Goal: Find specific page/section: Find specific page/section

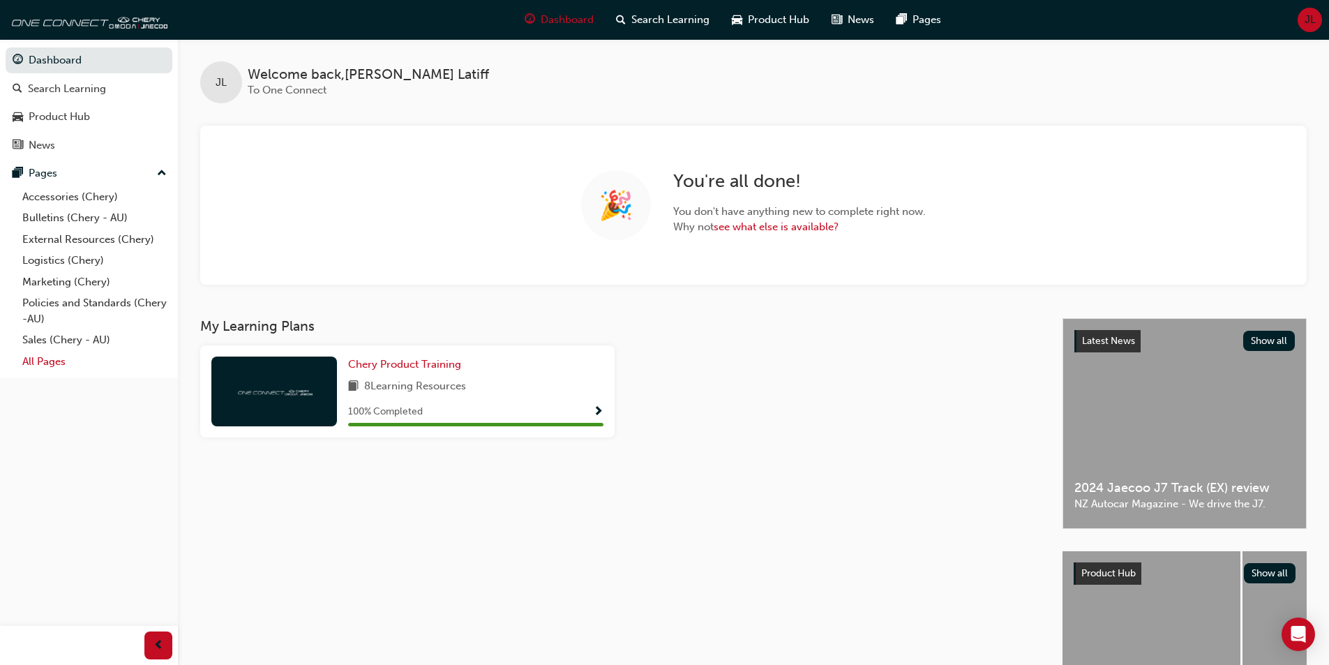
click at [29, 363] on link "All Pages" at bounding box center [95, 362] width 156 height 22
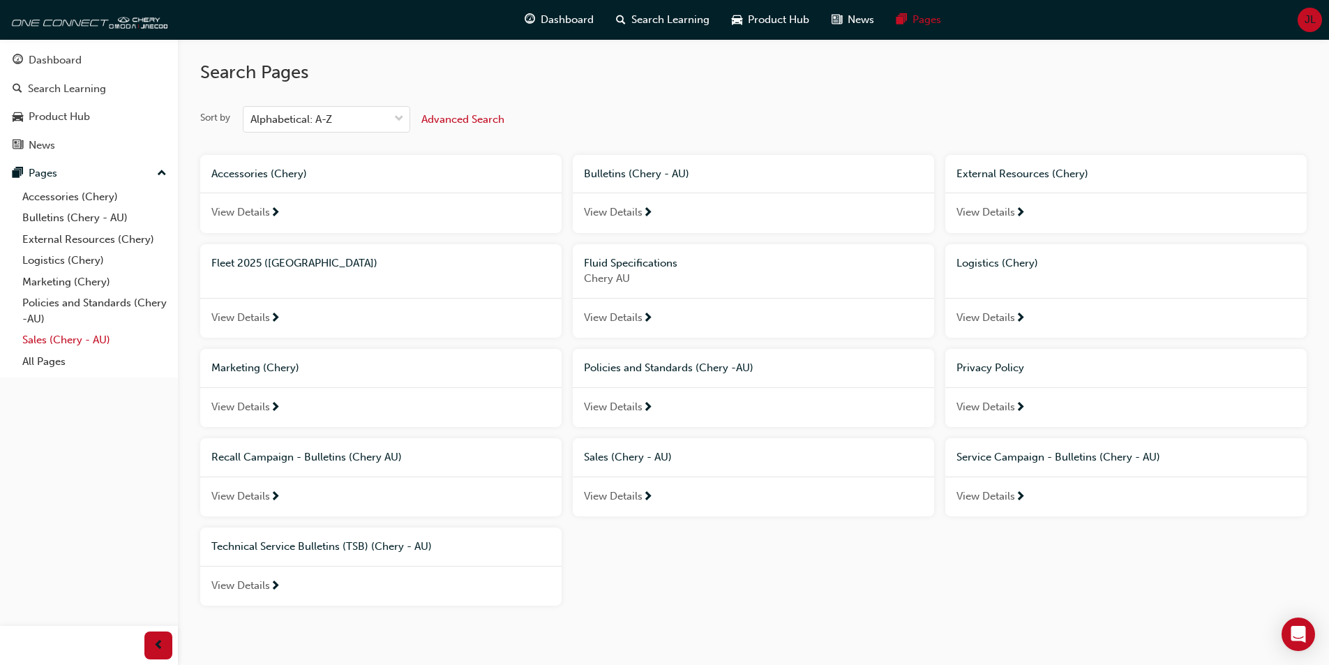
click at [56, 339] on link "Sales (Chery - AU)" at bounding box center [95, 340] width 156 height 22
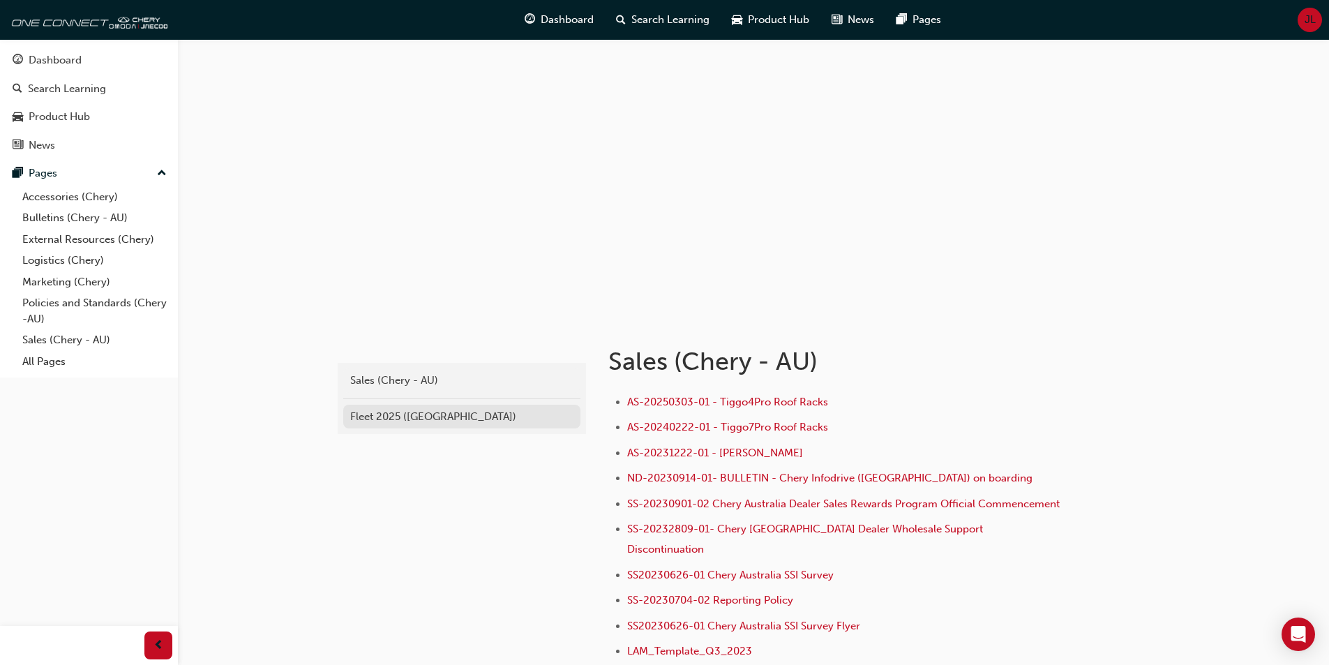
click at [404, 410] on div "Fleet 2025 ([GEOGRAPHIC_DATA])" at bounding box center [461, 417] width 223 height 16
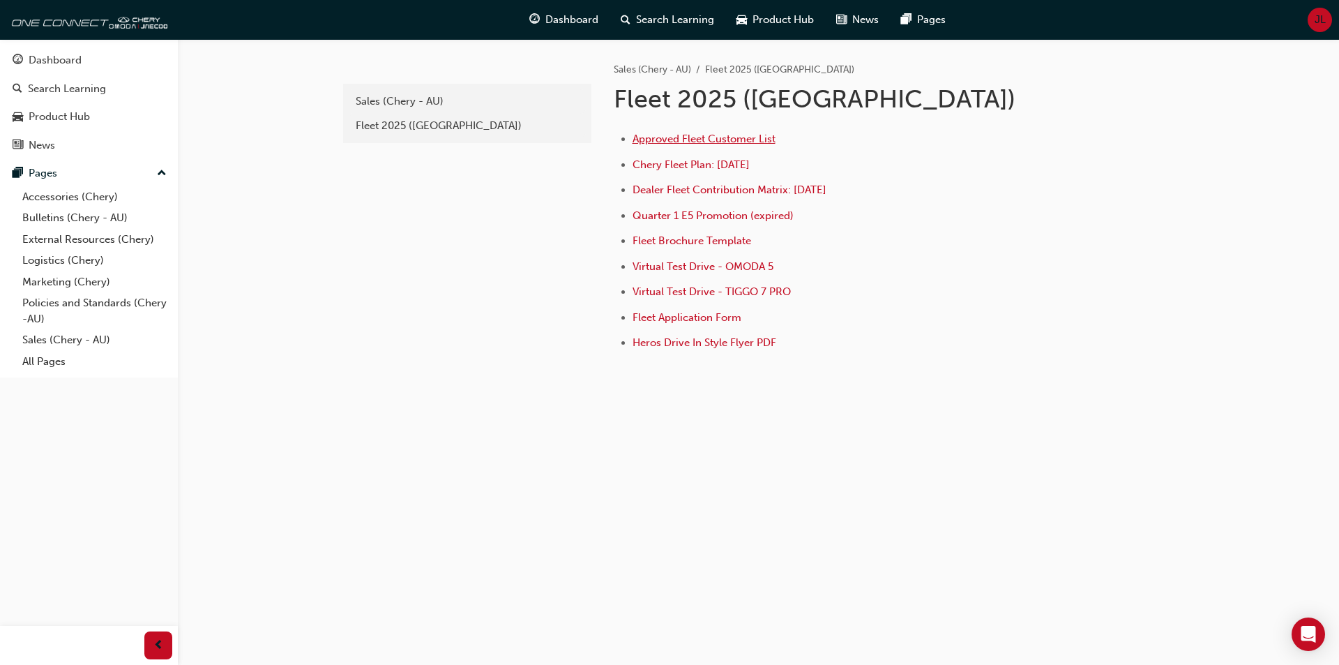
click at [735, 137] on span "Approved Fleet Customer List" at bounding box center [704, 139] width 143 height 13
